Goal: Information Seeking & Learning: Check status

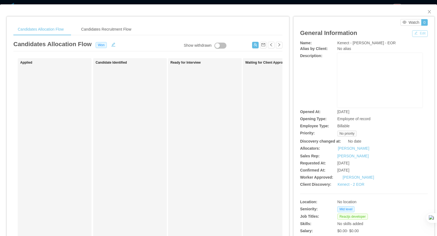
scroll to position [0, 0]
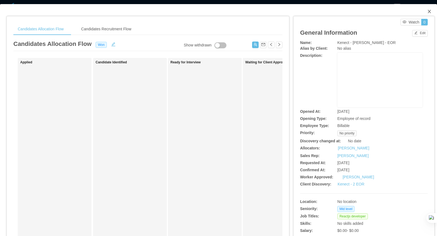
click at [433, 10] on span "Close" at bounding box center [429, 11] width 15 height 15
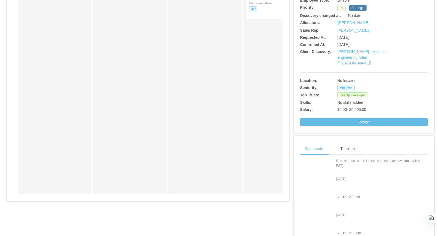
scroll to position [227, 0]
click at [350, 143] on div "Timeline" at bounding box center [347, 149] width 23 height 12
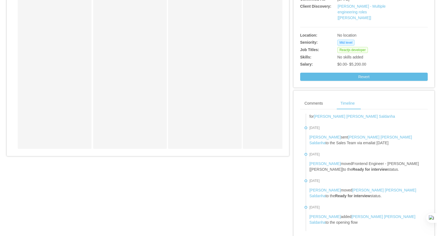
scroll to position [333, 0]
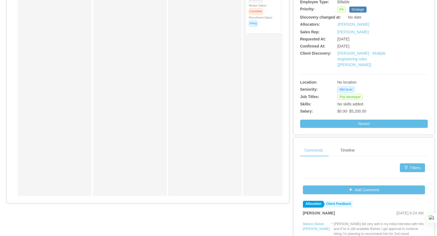
scroll to position [194, 0]
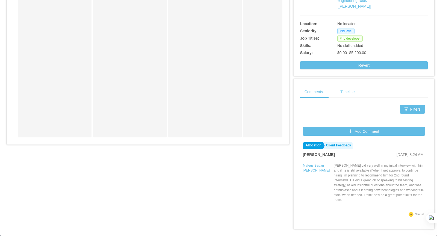
click at [354, 86] on div "Timeline" at bounding box center [347, 92] width 23 height 12
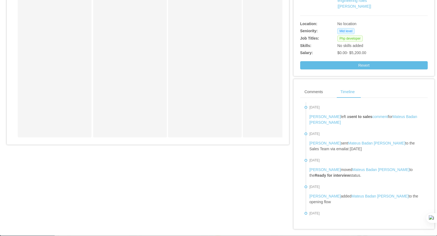
scroll to position [463, 0]
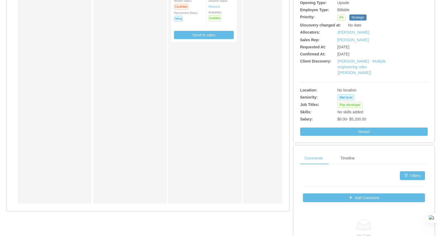
scroll to position [132, 0]
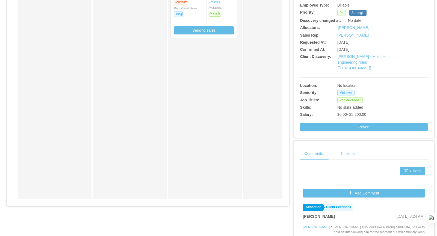
click at [342, 148] on div "Timeline" at bounding box center [347, 154] width 23 height 12
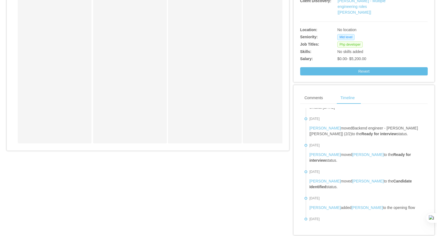
scroll to position [201, 0]
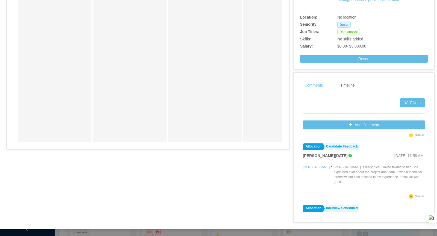
scroll to position [270, 0]
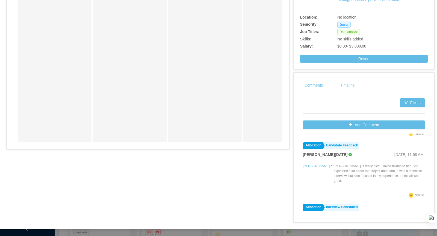
click at [351, 86] on div "Timeline" at bounding box center [347, 85] width 23 height 12
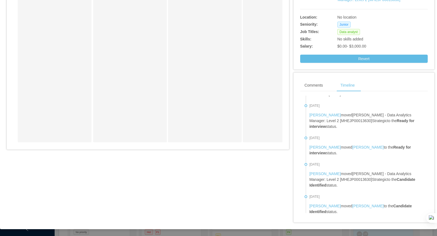
scroll to position [422, 0]
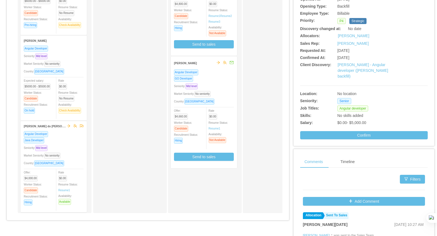
scroll to position [142, 0]
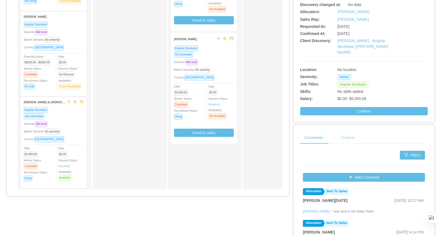
click at [345, 133] on div "Timeline" at bounding box center [347, 138] width 23 height 12
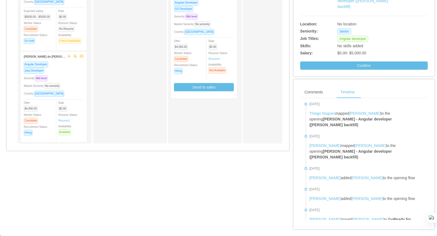
scroll to position [663, 0]
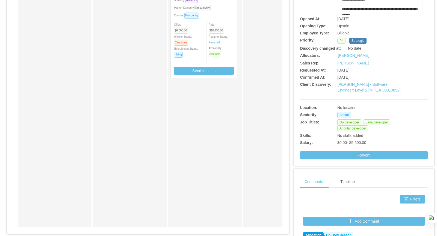
scroll to position [200, 0]
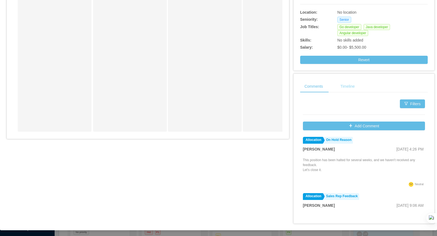
click at [355, 88] on div "Timeline" at bounding box center [347, 86] width 23 height 12
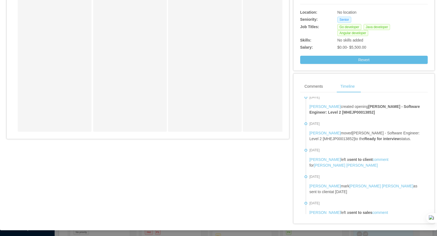
scroll to position [206, 0]
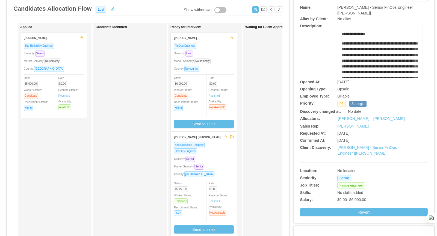
scroll to position [188, 0]
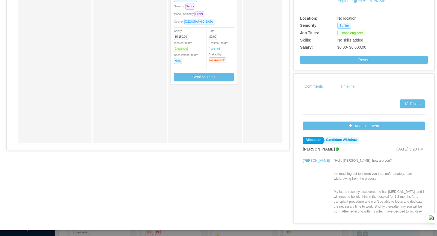
click at [346, 85] on div "Timeline" at bounding box center [347, 86] width 23 height 12
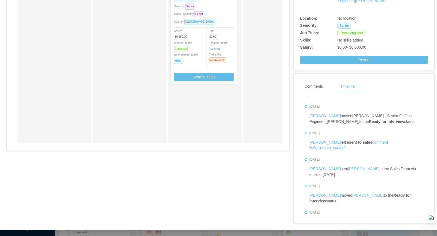
scroll to position [754, 0]
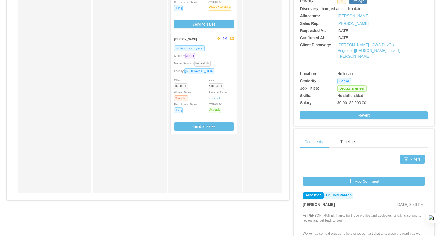
scroll to position [194, 0]
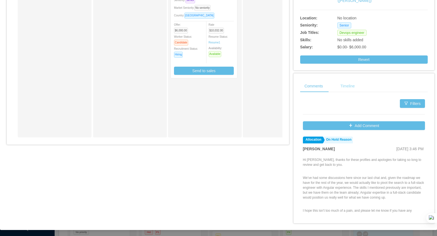
click at [344, 86] on div "Timeline" at bounding box center [347, 86] width 23 height 12
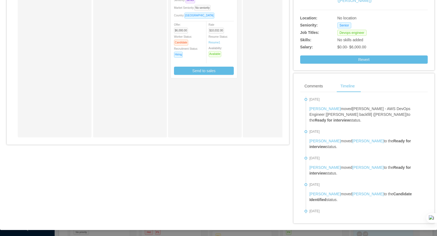
scroll to position [547, 0]
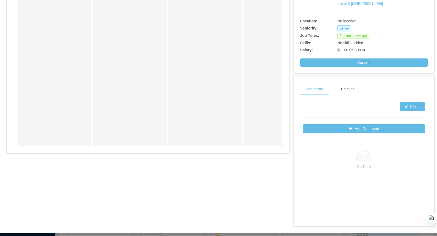
scroll to position [188, 0]
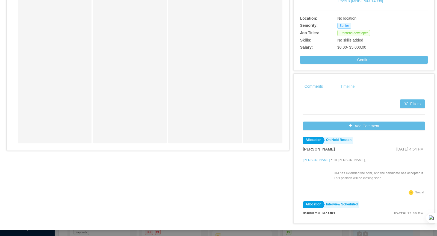
click at [350, 89] on div "Timeline" at bounding box center [347, 86] width 23 height 12
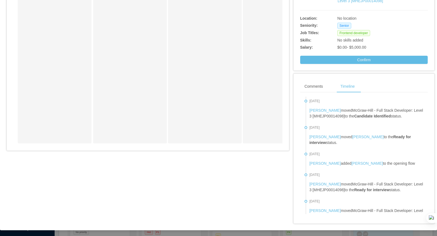
scroll to position [310, 0]
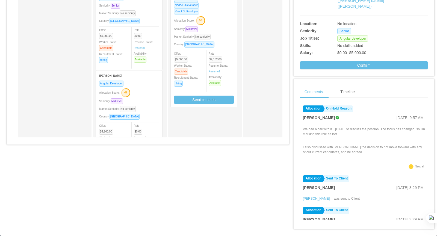
scroll to position [37, 0]
click at [353, 86] on div "Timeline" at bounding box center [347, 92] width 23 height 12
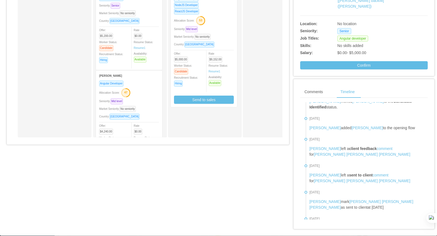
scroll to position [2263, 0]
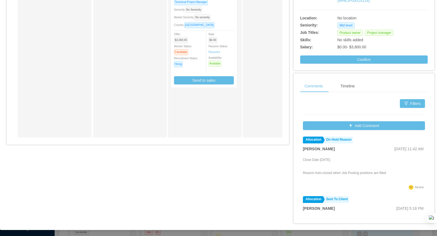
scroll to position [1, 0]
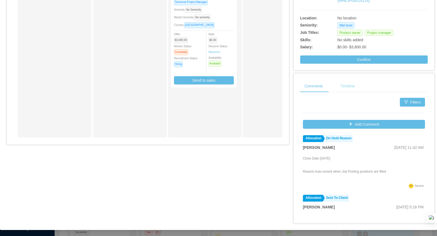
click at [344, 84] on div "Timeline" at bounding box center [347, 86] width 23 height 12
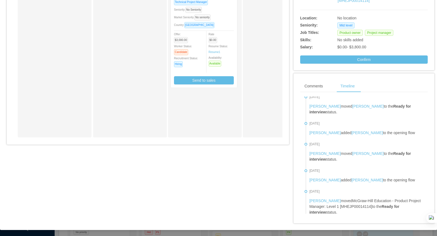
scroll to position [286, 0]
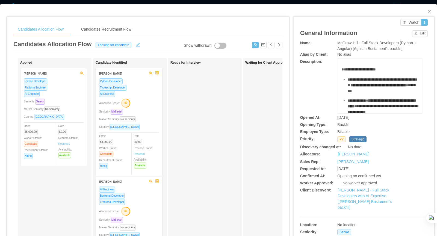
scroll to position [189, 0]
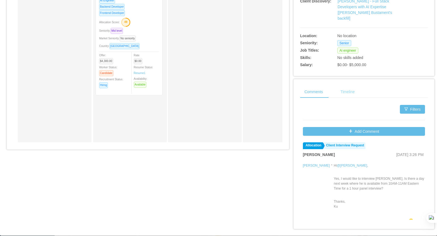
click at [353, 86] on div "Timeline" at bounding box center [347, 92] width 23 height 12
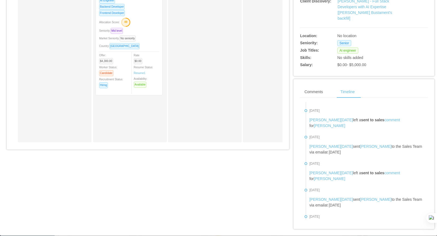
scroll to position [1068, 0]
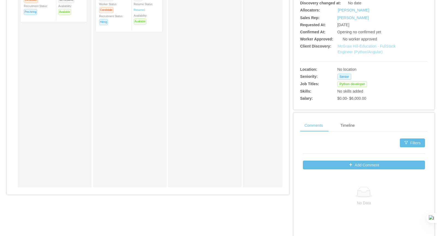
scroll to position [183, 0]
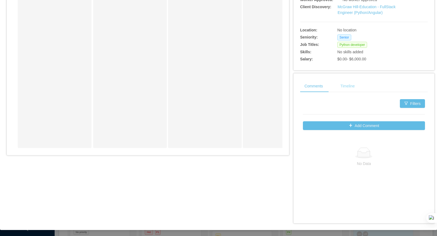
click at [345, 88] on div "Timeline" at bounding box center [347, 86] width 23 height 12
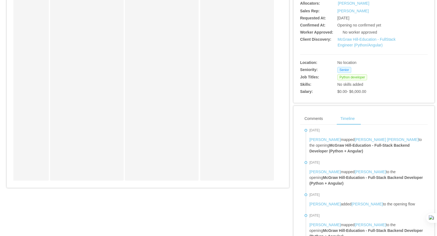
scroll to position [109, 0]
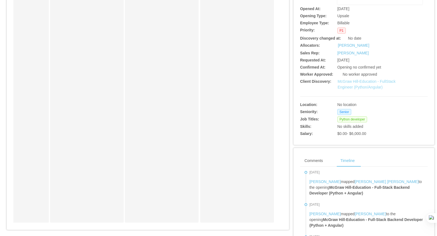
click at [358, 88] on link "McGraw Hill-Education - FullStack Engineer (Python/Angular)" at bounding box center [367, 84] width 58 height 10
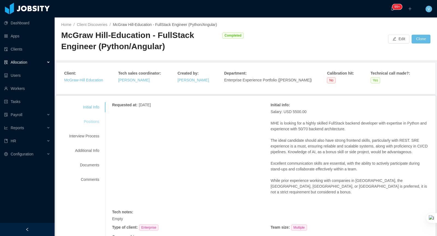
click at [81, 118] on div "Positions" at bounding box center [84, 122] width 43 height 10
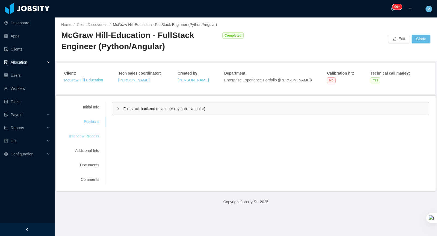
click at [90, 140] on div "Interview Process" at bounding box center [84, 136] width 43 height 10
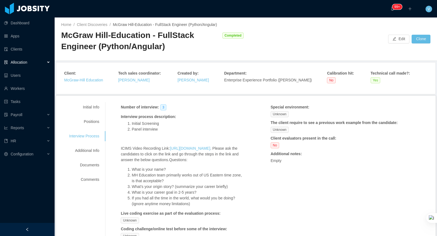
scroll to position [62, 0]
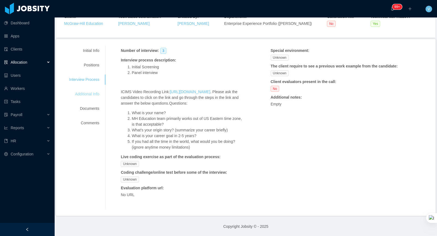
click at [85, 89] on div "Additional Info" at bounding box center [84, 94] width 43 height 10
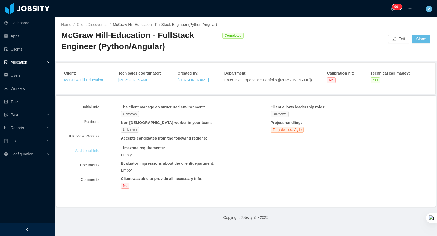
scroll to position [0, 0]
click at [89, 135] on div "Interview Process" at bounding box center [84, 136] width 43 height 10
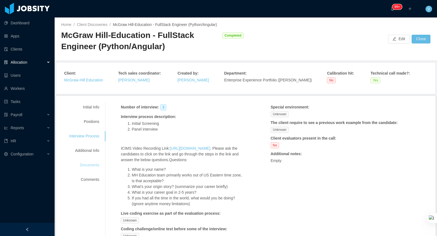
click at [90, 165] on div "Documents" at bounding box center [84, 165] width 43 height 10
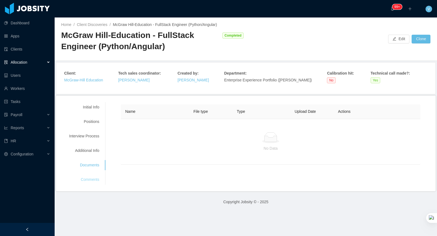
click at [93, 177] on div "Comments" at bounding box center [84, 180] width 43 height 10
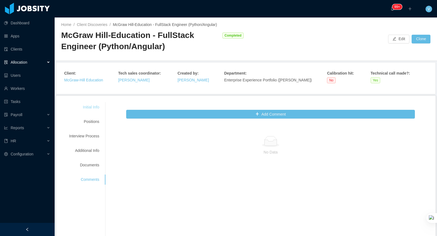
click at [89, 105] on div "Initial Info" at bounding box center [84, 107] width 43 height 10
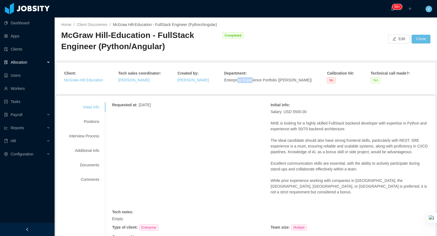
drag, startPoint x: 233, startPoint y: 80, endPoint x: 248, endPoint y: 80, distance: 15.0
click at [248, 80] on span "Enterprise Experience Portfolio ([PERSON_NAME])" at bounding box center [268, 80] width 88 height 4
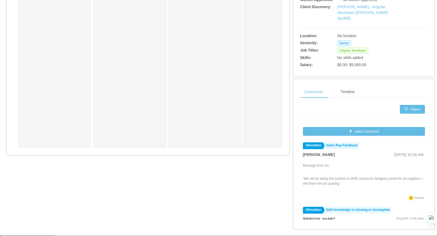
scroll to position [1, 0]
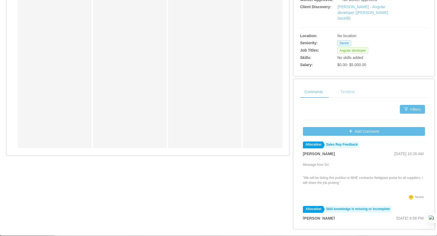
click at [351, 86] on div "Timeline" at bounding box center [347, 92] width 23 height 12
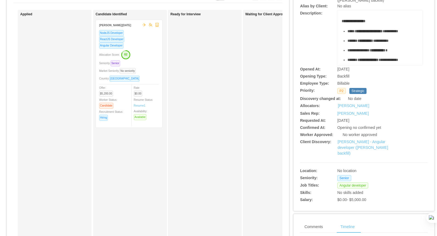
scroll to position [0, 0]
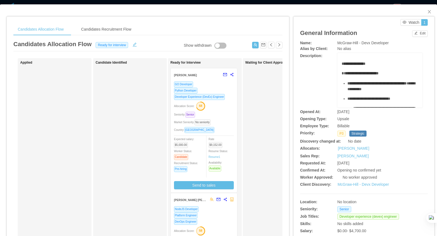
scroll to position [172, 0]
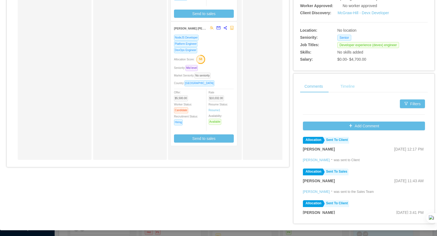
click at [347, 82] on div "Timeline" at bounding box center [347, 86] width 23 height 12
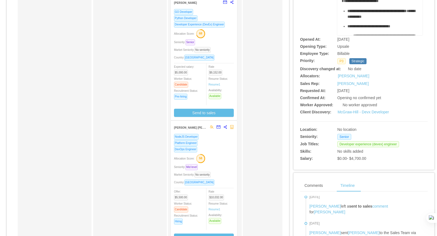
scroll to position [64, 0]
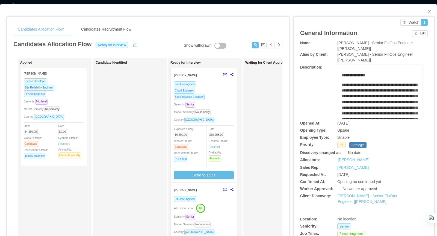
scroll to position [189, 0]
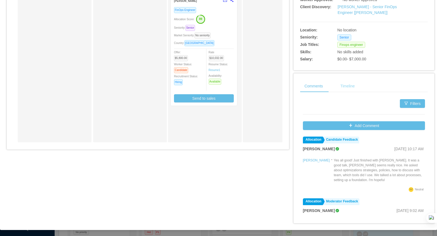
click at [350, 89] on div "Timeline" at bounding box center [347, 86] width 23 height 12
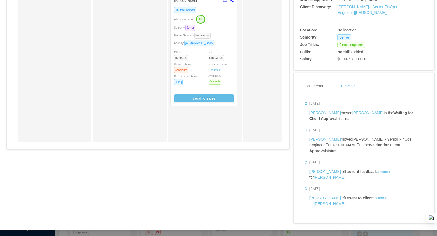
scroll to position [3267, 0]
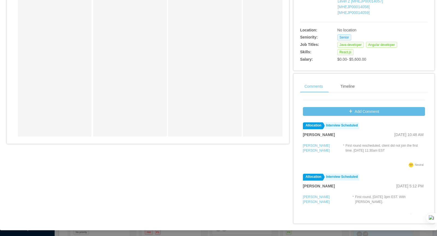
scroll to position [15, 0]
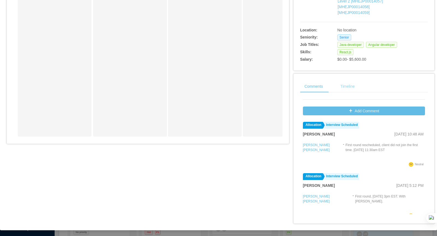
click at [355, 83] on div "Timeline" at bounding box center [347, 86] width 23 height 12
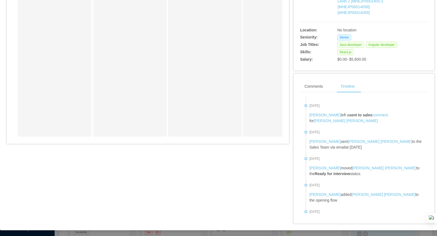
scroll to position [306, 0]
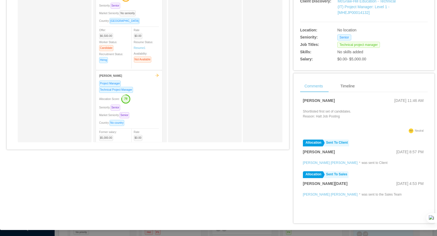
scroll to position [66, 0]
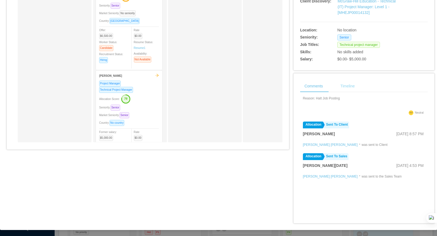
click at [349, 82] on div "Timeline" at bounding box center [347, 86] width 23 height 12
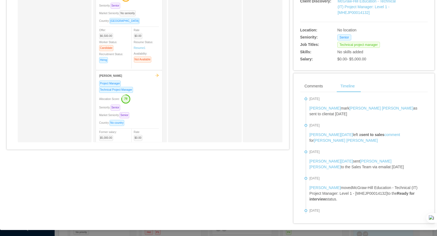
scroll to position [327, 0]
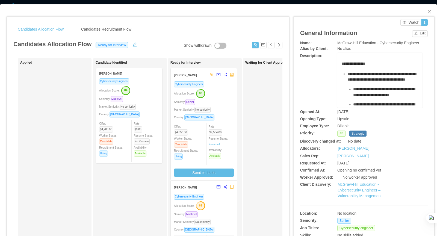
scroll to position [189, 0]
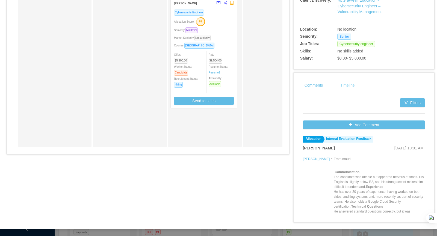
click at [349, 88] on div "Timeline" at bounding box center [347, 85] width 23 height 12
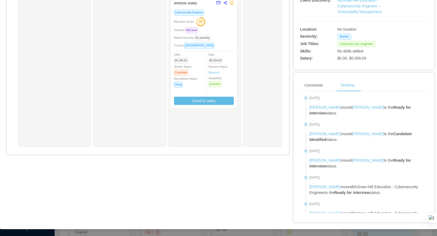
scroll to position [716, 0]
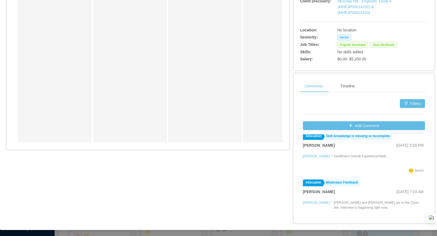
scroll to position [4, 0]
click at [353, 84] on div "Timeline" at bounding box center [347, 86] width 23 height 12
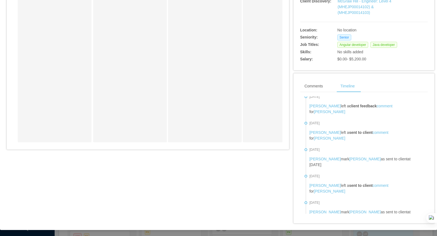
scroll to position [749, 0]
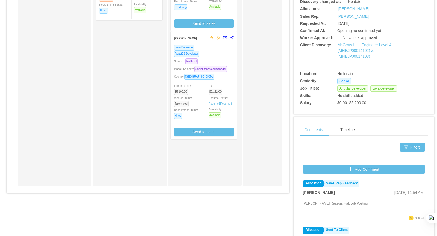
scroll to position [164, 0]
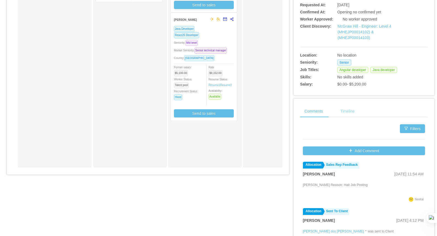
click at [352, 108] on div "Timeline" at bounding box center [347, 111] width 23 height 12
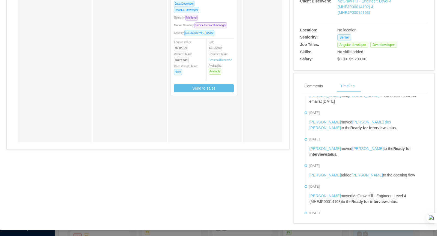
scroll to position [276, 0]
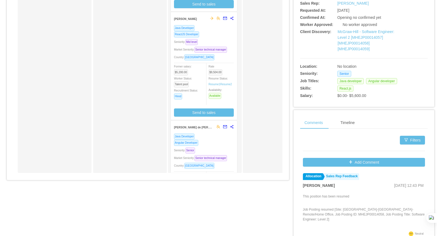
scroll to position [195, 0]
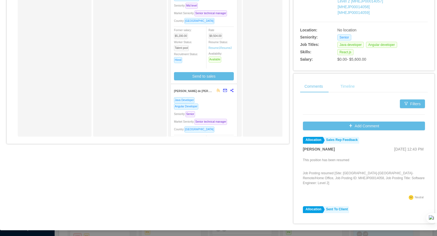
click at [350, 88] on div "Timeline" at bounding box center [347, 86] width 23 height 12
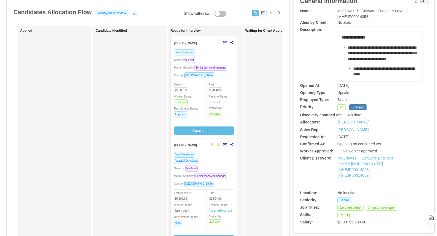
scroll to position [0, 0]
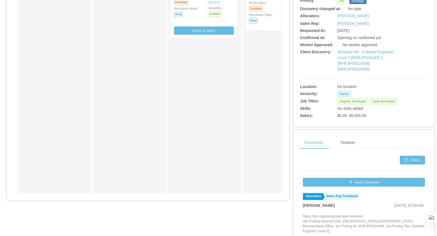
scroll to position [195, 0]
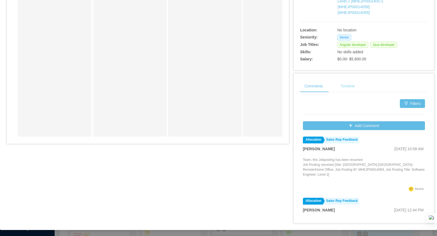
click at [347, 88] on div "Timeline" at bounding box center [347, 86] width 23 height 12
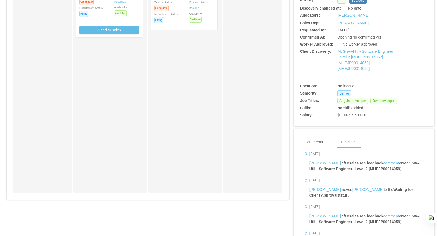
scroll to position [162, 0]
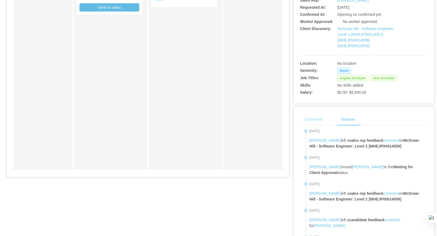
click at [319, 120] on div "Comments" at bounding box center [313, 119] width 27 height 12
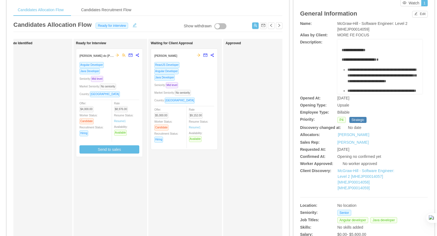
scroll to position [195, 0]
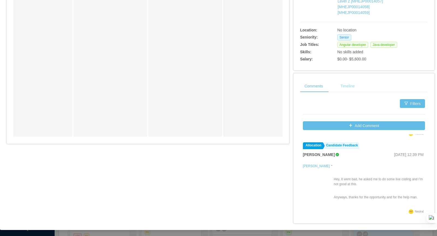
click at [347, 86] on div "Timeline" at bounding box center [347, 86] width 23 height 12
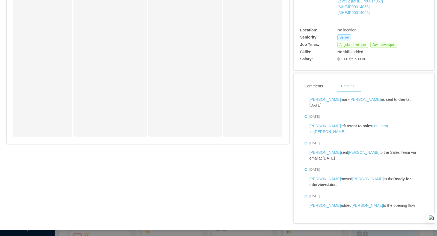
scroll to position [434, 0]
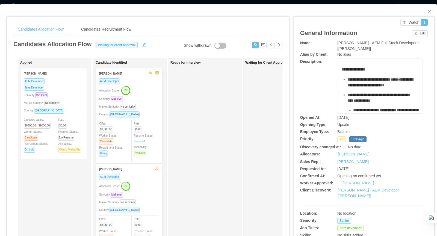
scroll to position [183, 0]
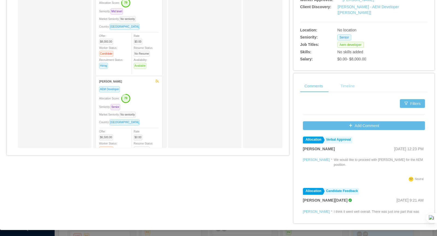
click at [350, 90] on div "Timeline" at bounding box center [347, 86] width 23 height 12
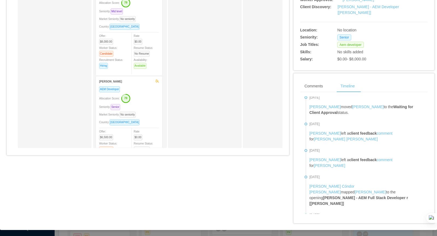
scroll to position [5180, 0]
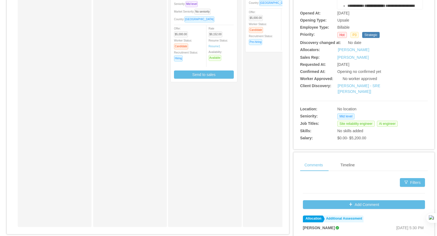
scroll to position [115, 0]
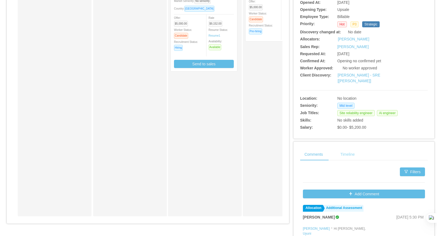
click at [350, 151] on div "Timeline" at bounding box center [347, 154] width 23 height 12
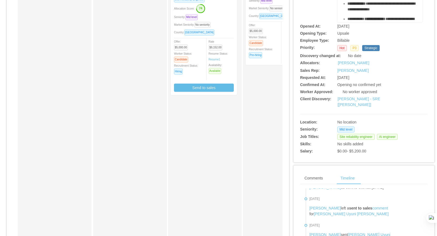
scroll to position [0, 0]
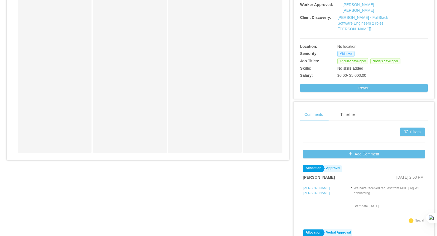
scroll to position [195, 0]
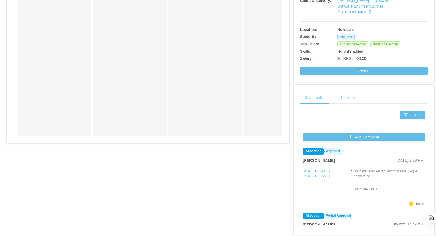
click at [346, 92] on div "Timeline" at bounding box center [347, 98] width 23 height 12
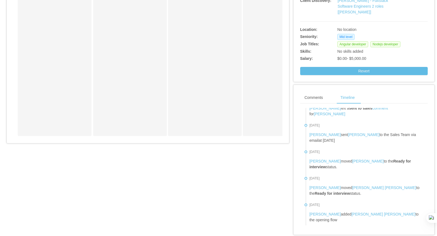
scroll to position [880, 0]
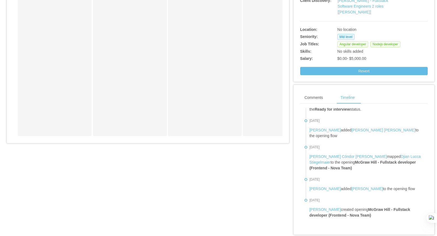
click at [310, 119] on span "[DATE]" at bounding box center [315, 121] width 10 height 4
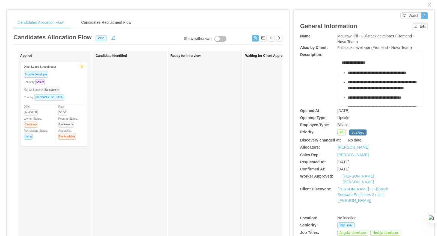
scroll to position [0, 0]
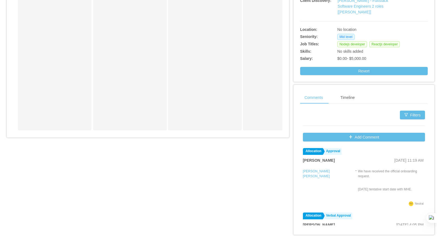
scroll to position [87, 0]
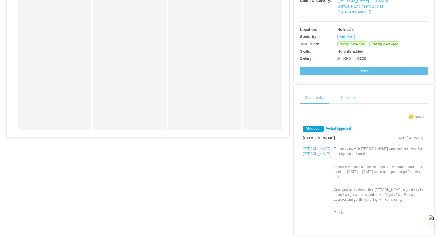
click at [349, 92] on div "Timeline" at bounding box center [347, 98] width 23 height 12
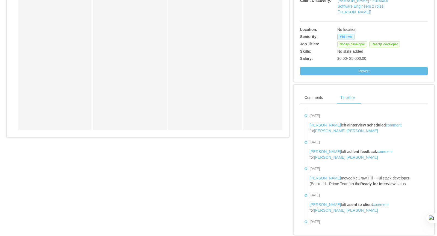
scroll to position [604, 0]
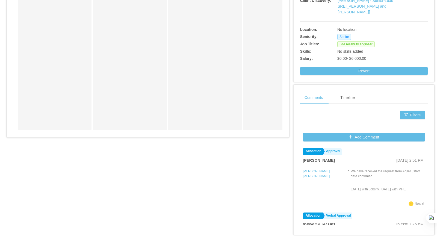
scroll to position [87, 0]
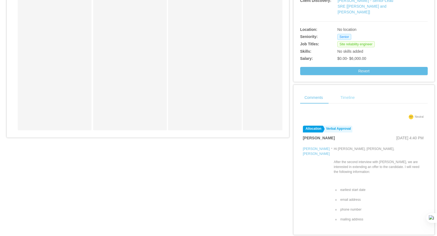
click at [352, 92] on div "Timeline" at bounding box center [347, 98] width 23 height 12
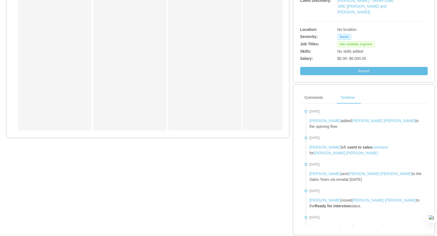
scroll to position [1004, 0]
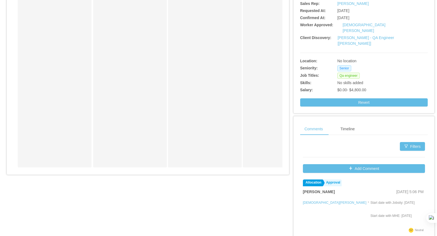
scroll to position [189, 0]
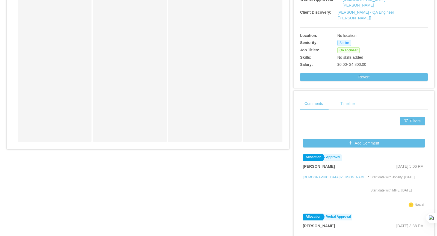
click at [348, 98] on div "Timeline" at bounding box center [347, 104] width 23 height 12
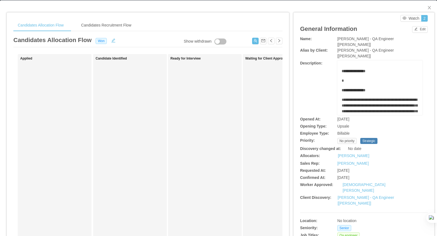
scroll to position [0, 0]
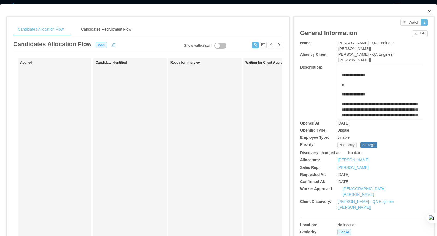
click at [431, 13] on icon "icon: close" at bounding box center [429, 11] width 3 height 3
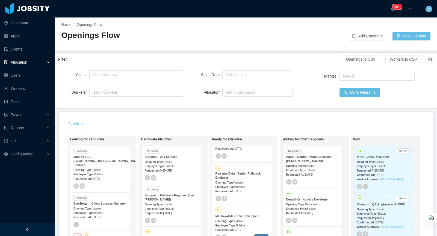
scroll to position [89, 0]
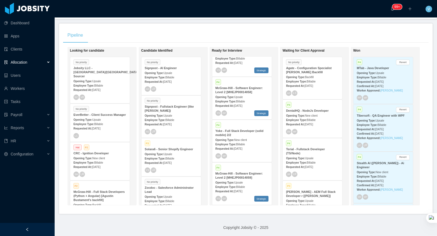
click at [242, 190] on span "[DATE]" at bounding box center [238, 191] width 8 height 3
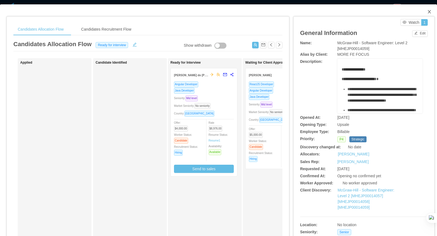
click at [430, 12] on icon "icon: close" at bounding box center [429, 11] width 3 height 3
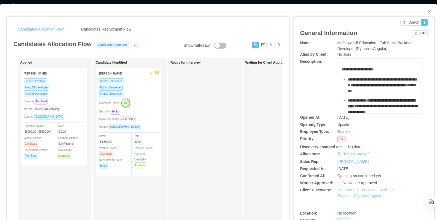
click at [358, 194] on link "McGraw Hill-Education - FullStack Engineer (Python/Angular)" at bounding box center [367, 193] width 58 height 10
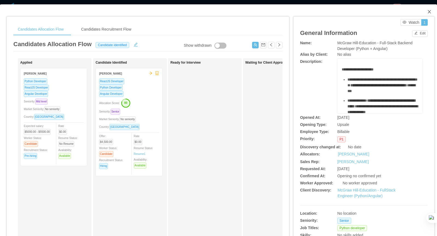
click at [429, 11] on icon "icon: close" at bounding box center [430, 12] width 4 height 4
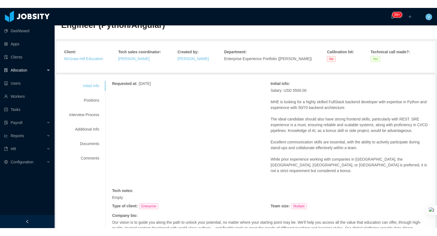
scroll to position [30, 0]
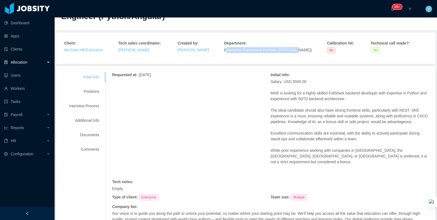
drag, startPoint x: 222, startPoint y: 49, endPoint x: 291, endPoint y: 52, distance: 69.5
click at [291, 52] on span "Enterprise Experience Portfolio ([PERSON_NAME])" at bounding box center [268, 50] width 88 height 4
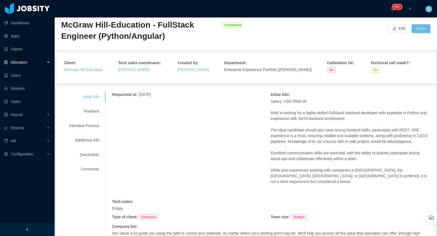
scroll to position [0, 0]
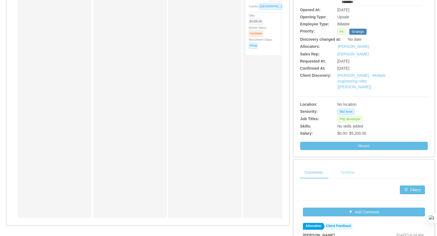
scroll to position [113, 0]
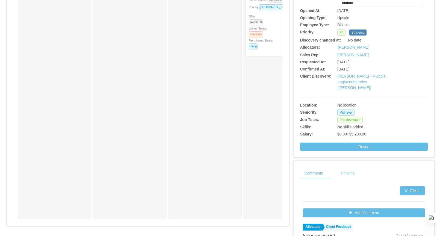
click at [352, 171] on div "Timeline" at bounding box center [347, 173] width 23 height 12
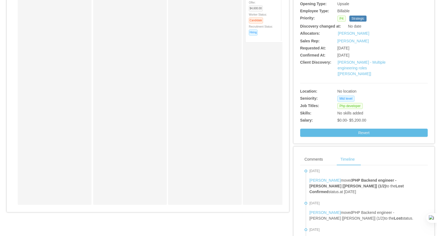
scroll to position [0, 0]
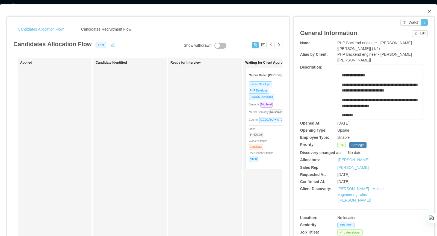
click at [429, 11] on icon "icon: close" at bounding box center [430, 12] width 4 height 4
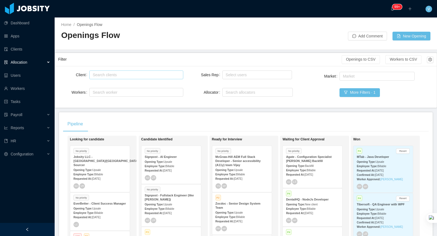
click at [122, 74] on div "Search clients" at bounding box center [135, 74] width 85 height 5
type input "****"
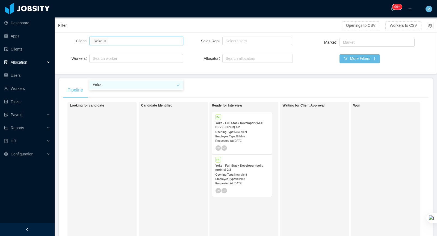
scroll to position [44, 0]
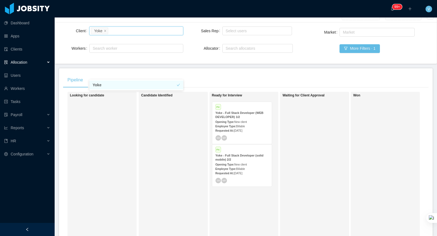
click at [253, 180] on div "SM MP" at bounding box center [242, 180] width 53 height 5
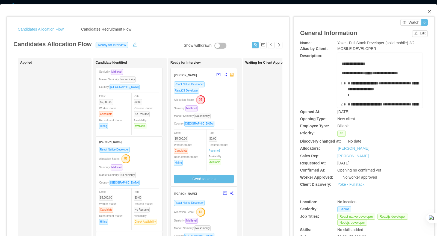
click at [430, 11] on icon "icon: close" at bounding box center [429, 11] width 3 height 3
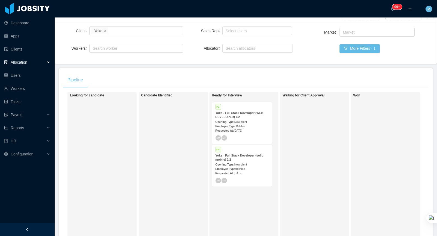
click at [247, 175] on div "P4 Yoke - Full Stack Developer (solid mobile) 2/2 Opening Type: New client Empl…" at bounding box center [242, 166] width 60 height 42
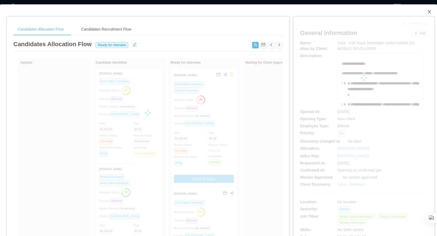
click at [428, 11] on icon "icon: close" at bounding box center [430, 12] width 4 height 4
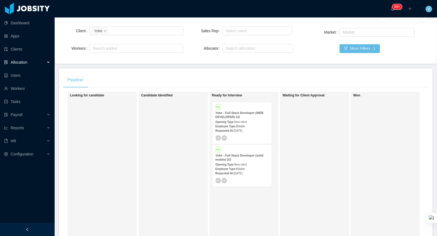
click at [247, 118] on div "Yoke - Full Stack Developer (WEB DEVELOPER) 1/2" at bounding box center [242, 115] width 53 height 8
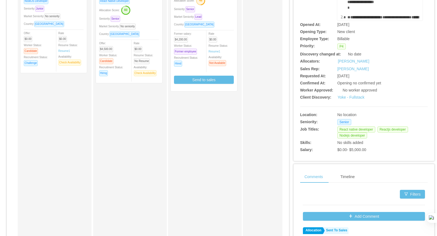
scroll to position [183, 0]
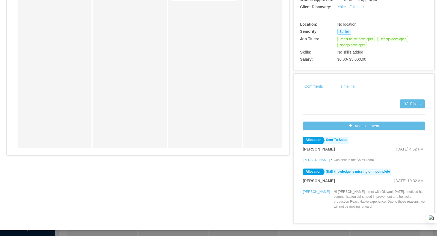
click at [350, 90] on div "Timeline" at bounding box center [347, 86] width 23 height 12
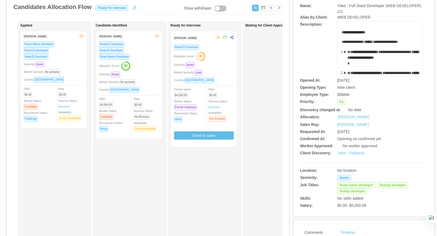
scroll to position [27, 0]
